Goal: Task Accomplishment & Management: Complete application form

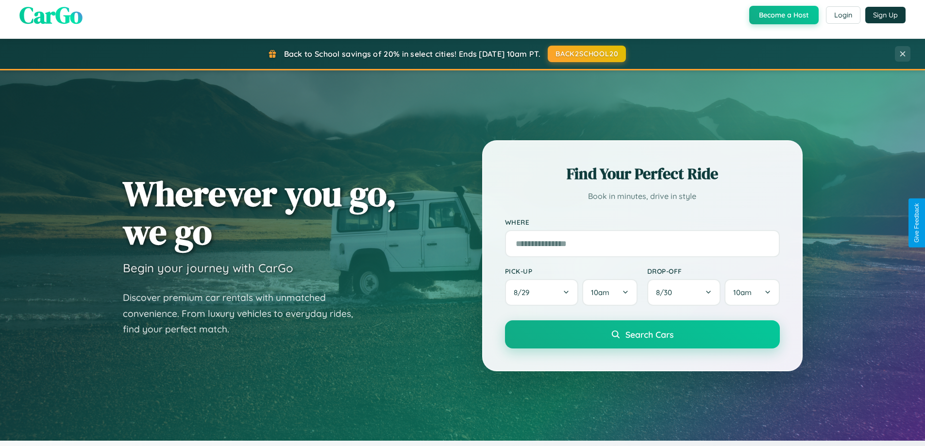
scroll to position [1868, 0]
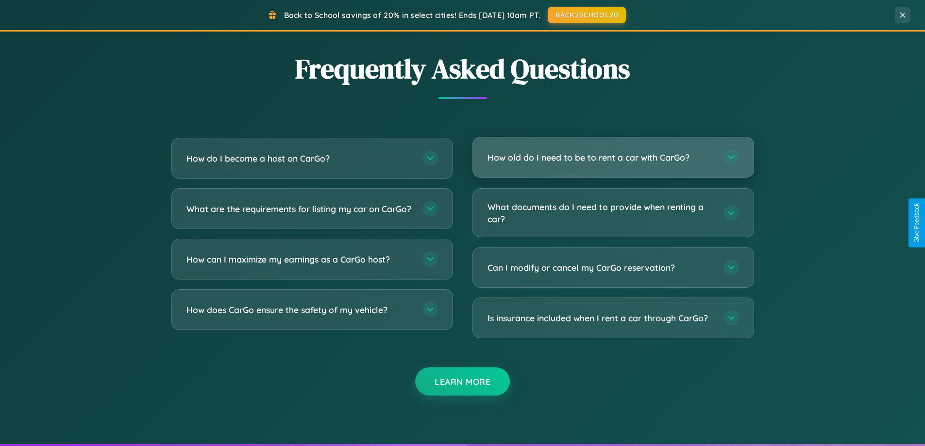
click at [613, 158] on h3 "How old do I need to be to rent a car with CarGo?" at bounding box center [600, 157] width 226 height 12
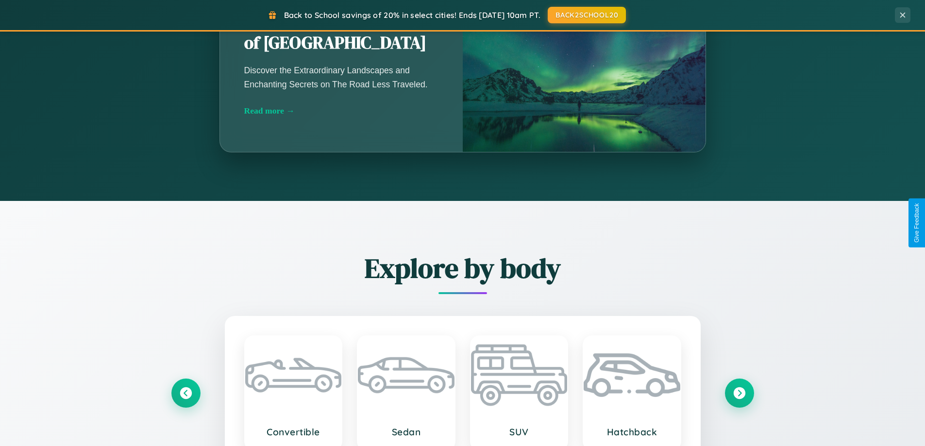
scroll to position [418, 0]
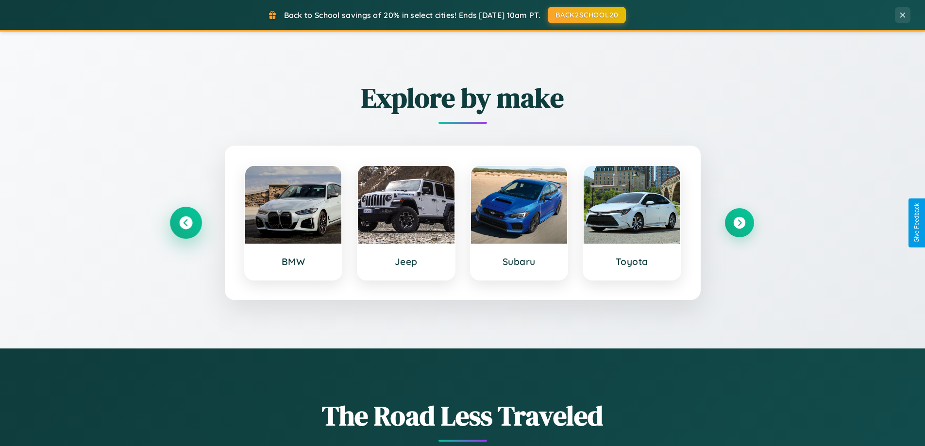
click at [185, 223] on icon at bounding box center [185, 222] width 13 height 13
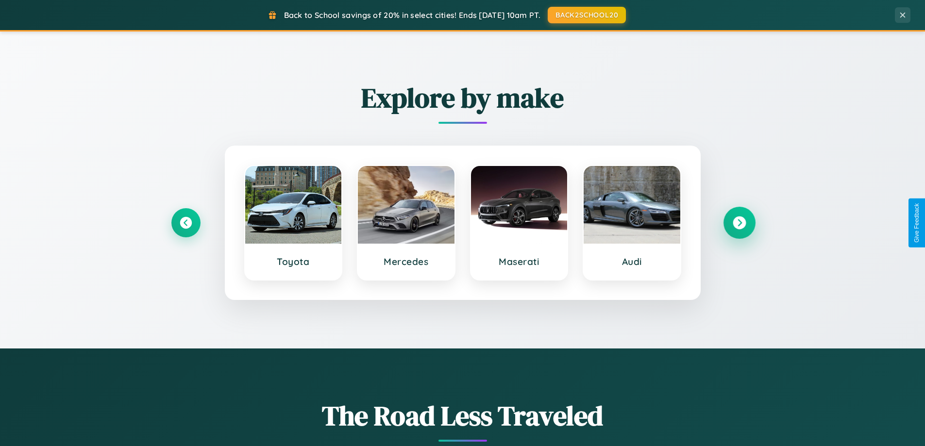
click at [739, 223] on icon at bounding box center [738, 222] width 13 height 13
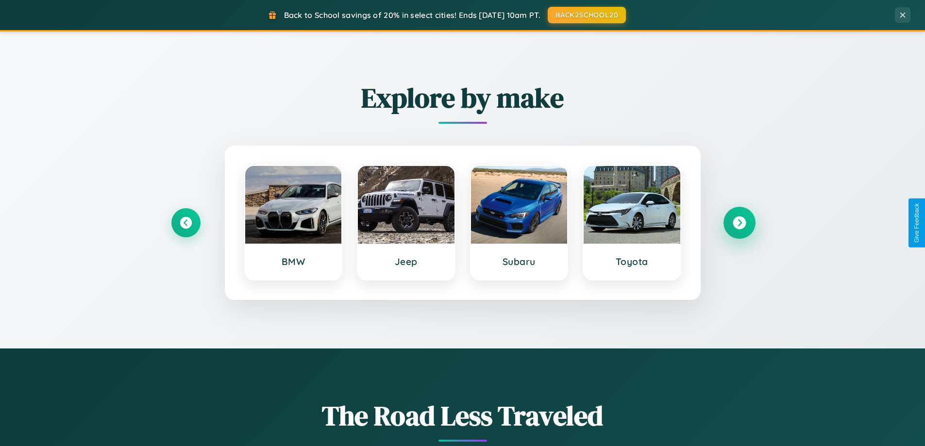
click at [739, 223] on icon at bounding box center [738, 222] width 13 height 13
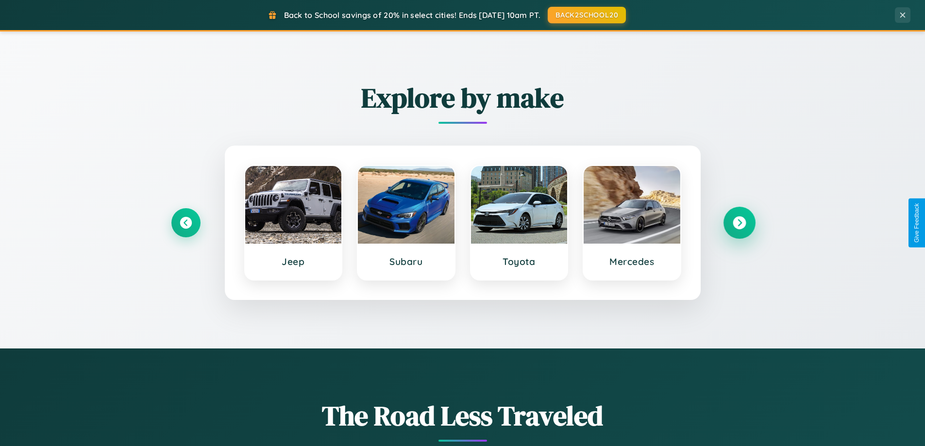
click at [739, 223] on icon at bounding box center [738, 222] width 13 height 13
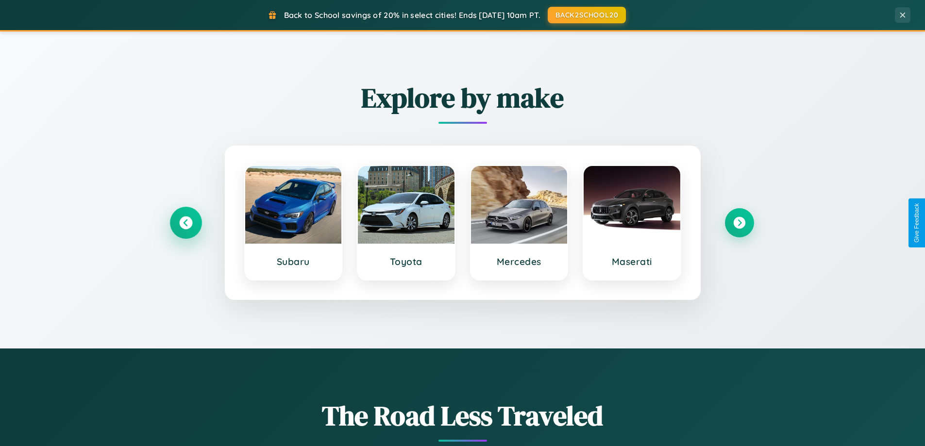
click at [185, 223] on icon at bounding box center [185, 222] width 13 height 13
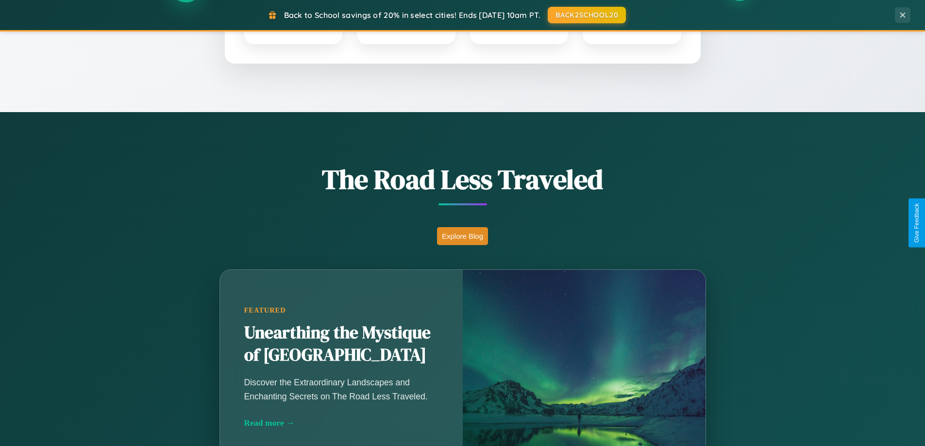
scroll to position [668, 0]
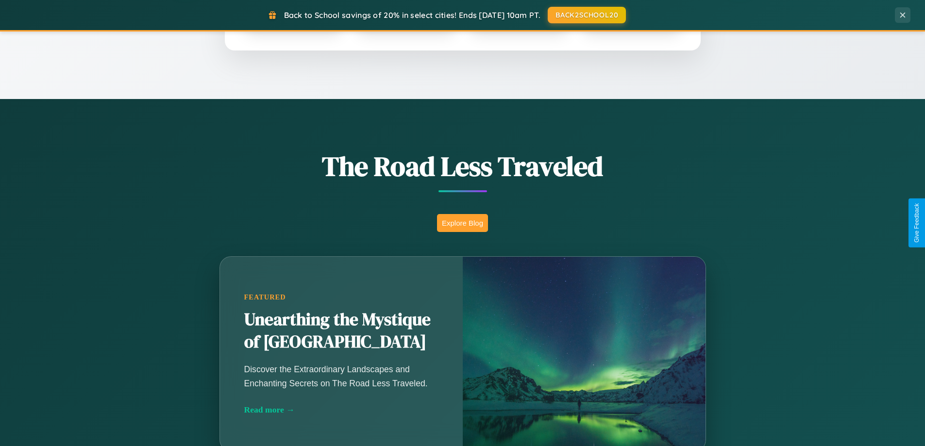
click at [462, 223] on button "Explore Blog" at bounding box center [462, 223] width 51 height 18
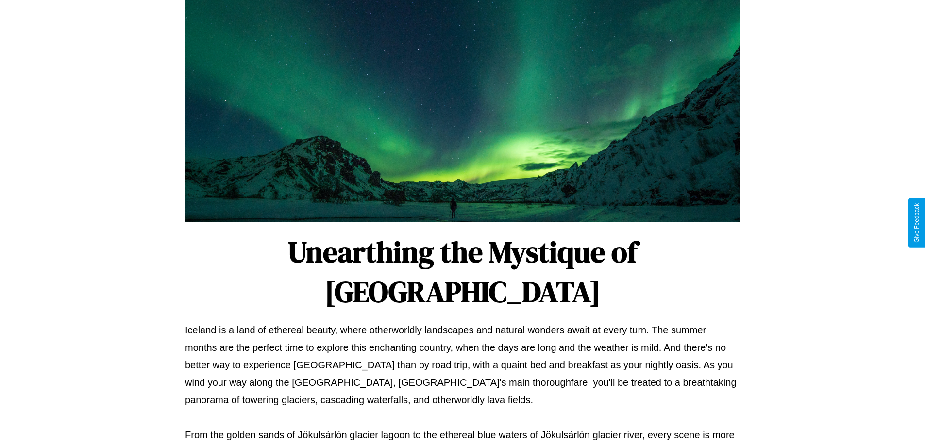
scroll to position [314, 0]
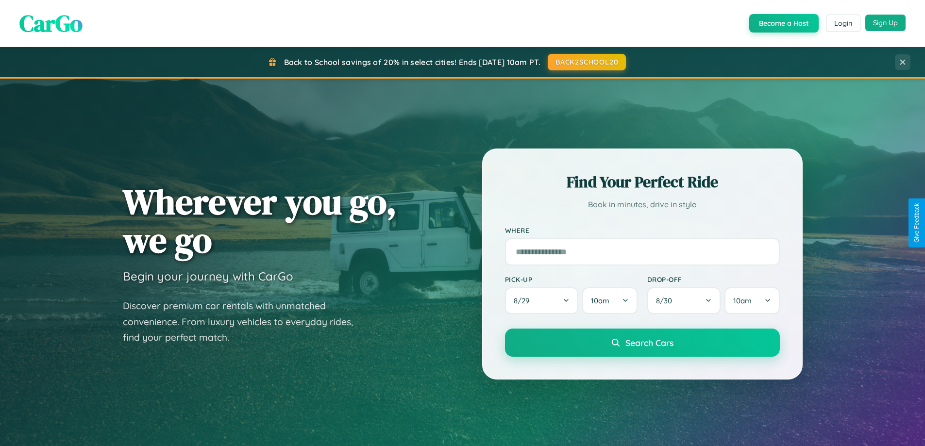
click at [885, 23] on button "Sign Up" at bounding box center [885, 23] width 40 height 17
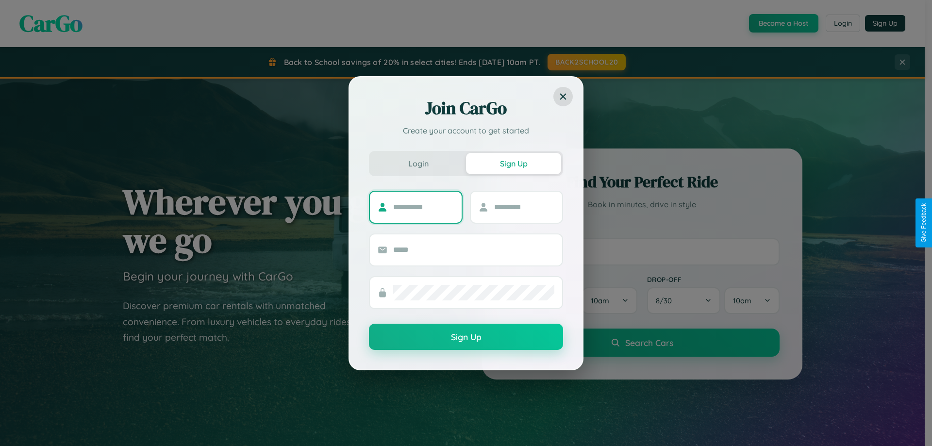
click at [423, 207] on input "text" at bounding box center [423, 208] width 61 height 16
type input "******"
click at [524, 207] on input "text" at bounding box center [524, 208] width 61 height 16
type input "***"
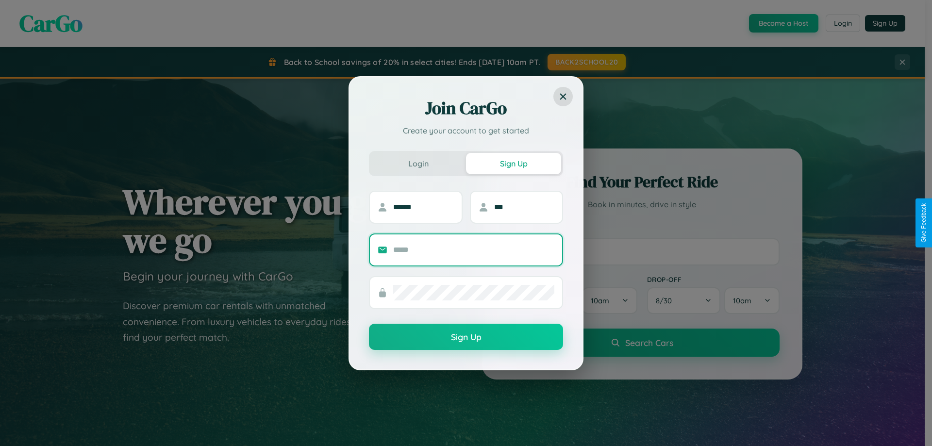
click at [474, 250] on input "text" at bounding box center [473, 250] width 161 height 16
type input "**********"
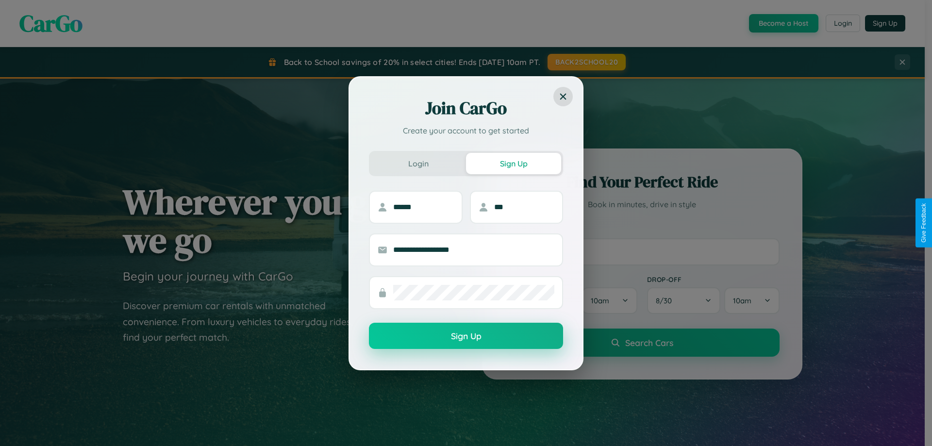
click at [466, 336] on button "Sign Up" at bounding box center [466, 336] width 194 height 26
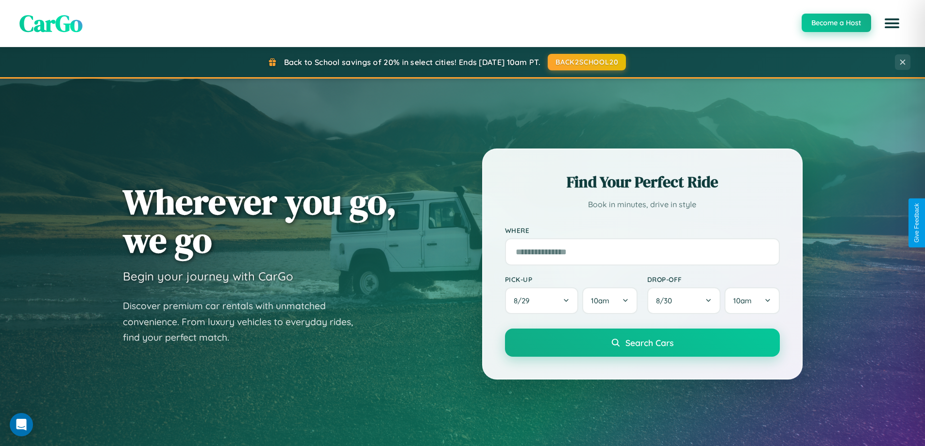
click at [835, 23] on button "Become a Host" at bounding box center [835, 23] width 69 height 18
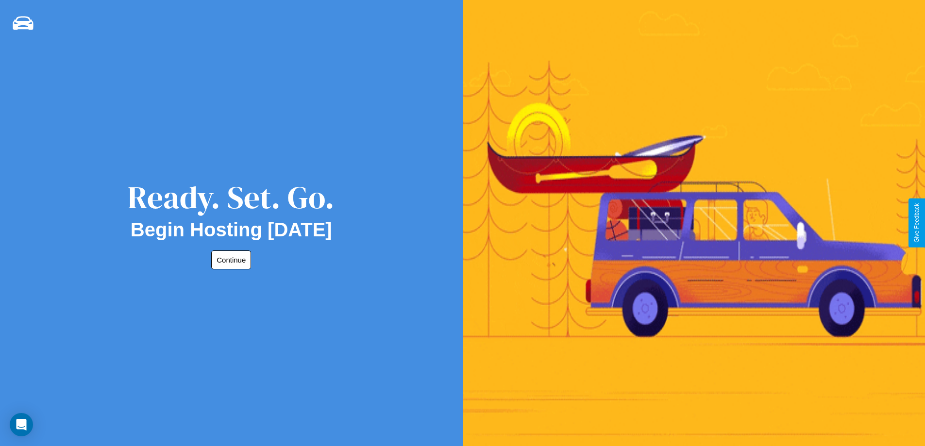
click at [229, 260] on button "Continue" at bounding box center [231, 259] width 40 height 19
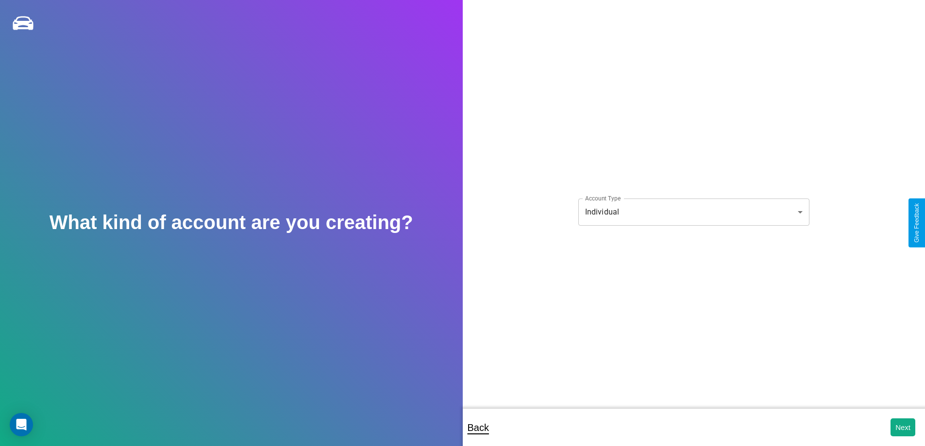
click at [693, 212] on body "**********" at bounding box center [462, 229] width 925 height 459
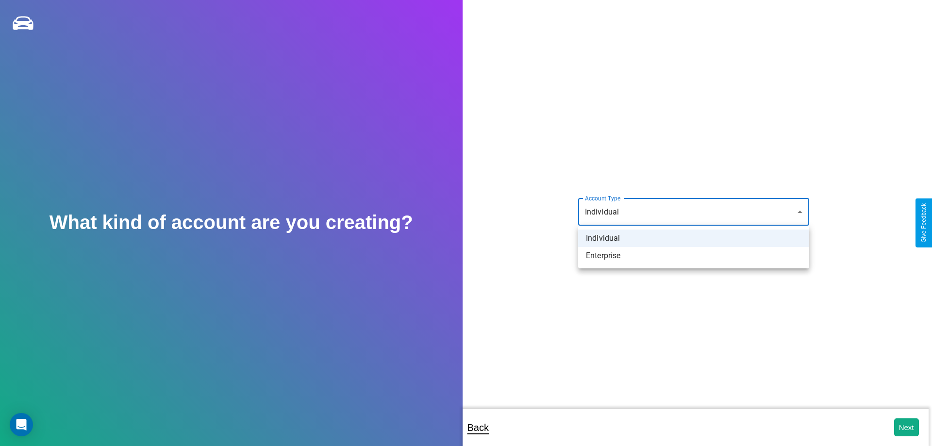
click at [694, 238] on li "Individual" at bounding box center [693, 238] width 231 height 17
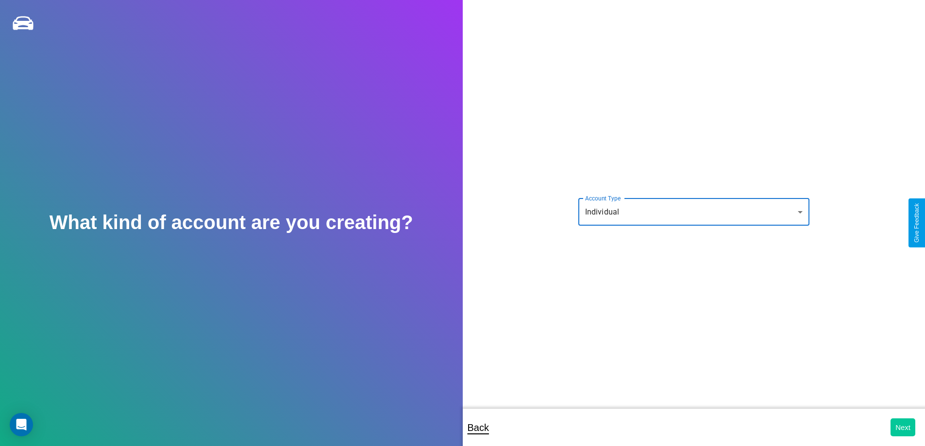
click at [902, 427] on button "Next" at bounding box center [902, 427] width 25 height 18
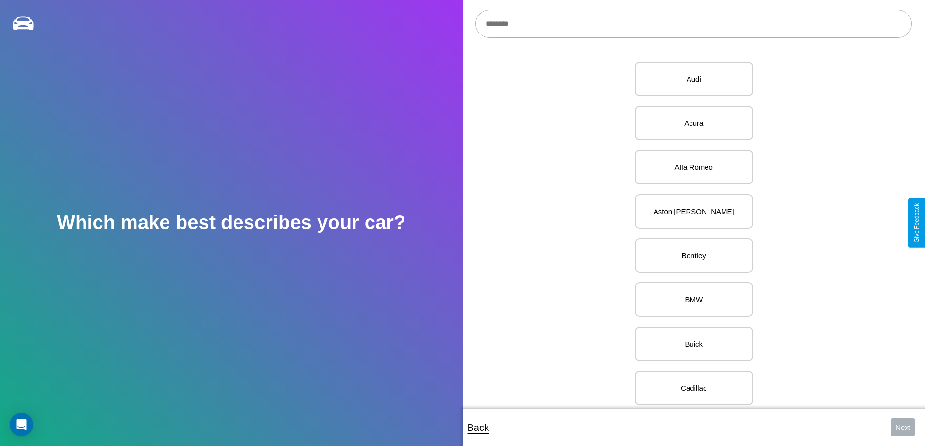
click at [693, 24] on input "text" at bounding box center [693, 24] width 436 height 28
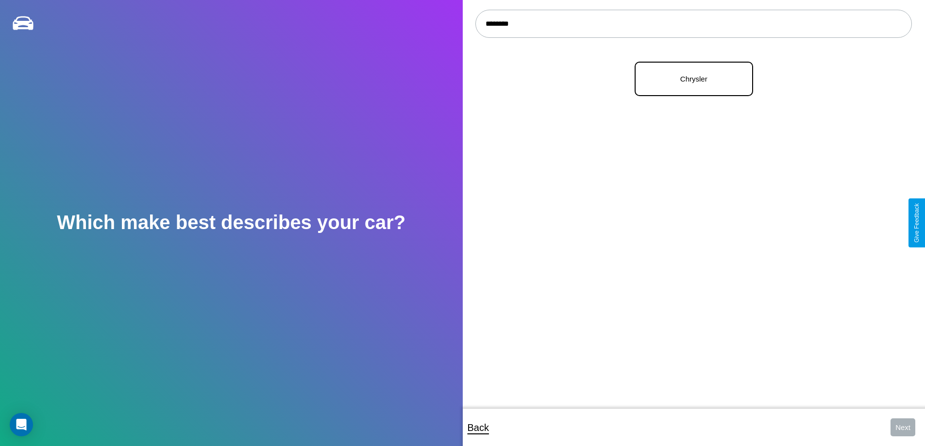
type input "********"
click at [690, 79] on p "Chrysler" at bounding box center [693, 78] width 97 height 13
click at [902, 427] on button "Next" at bounding box center [902, 427] width 25 height 18
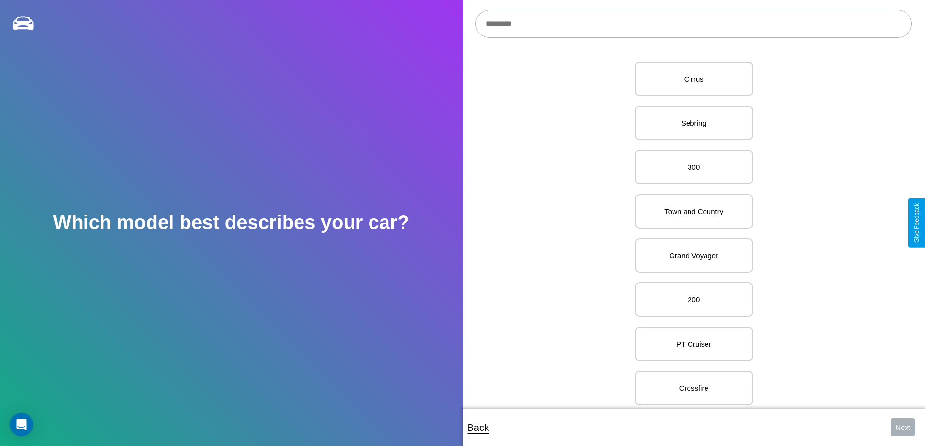
click at [693, 24] on input "text" at bounding box center [693, 24] width 436 height 28
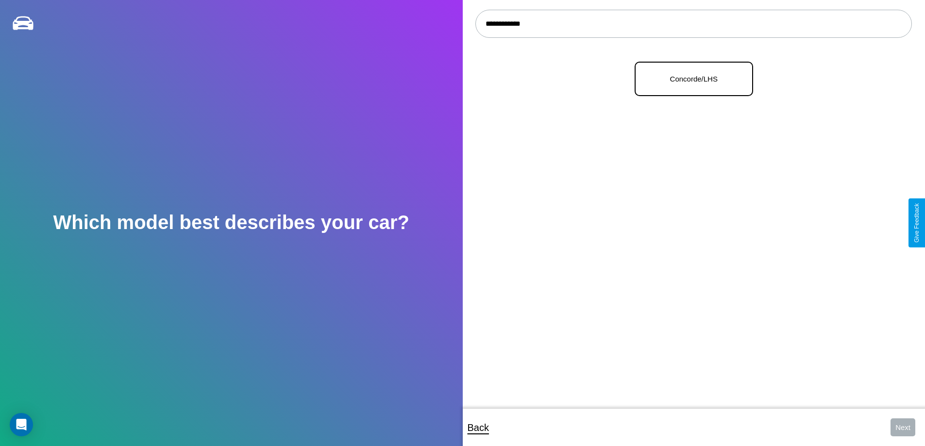
type input "**********"
click at [690, 79] on p "Concorde/LHS" at bounding box center [693, 78] width 97 height 13
click at [902, 427] on button "Next" at bounding box center [902, 427] width 25 height 18
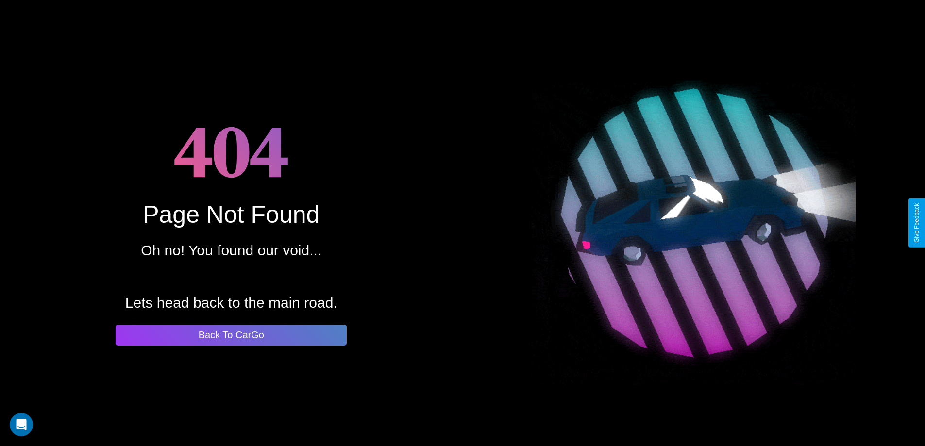
click at [231, 335] on button "Back To CarGo" at bounding box center [231, 335] width 231 height 21
